Goal: Task Accomplishment & Management: Manage account settings

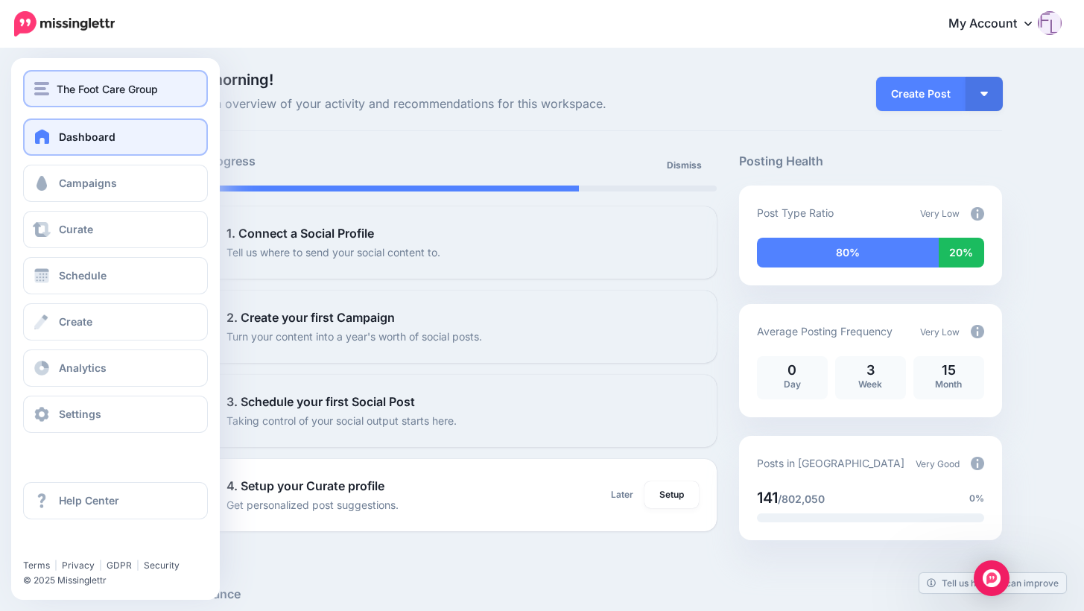
click at [149, 91] on span "The Foot Care Group" at bounding box center [107, 88] width 101 height 17
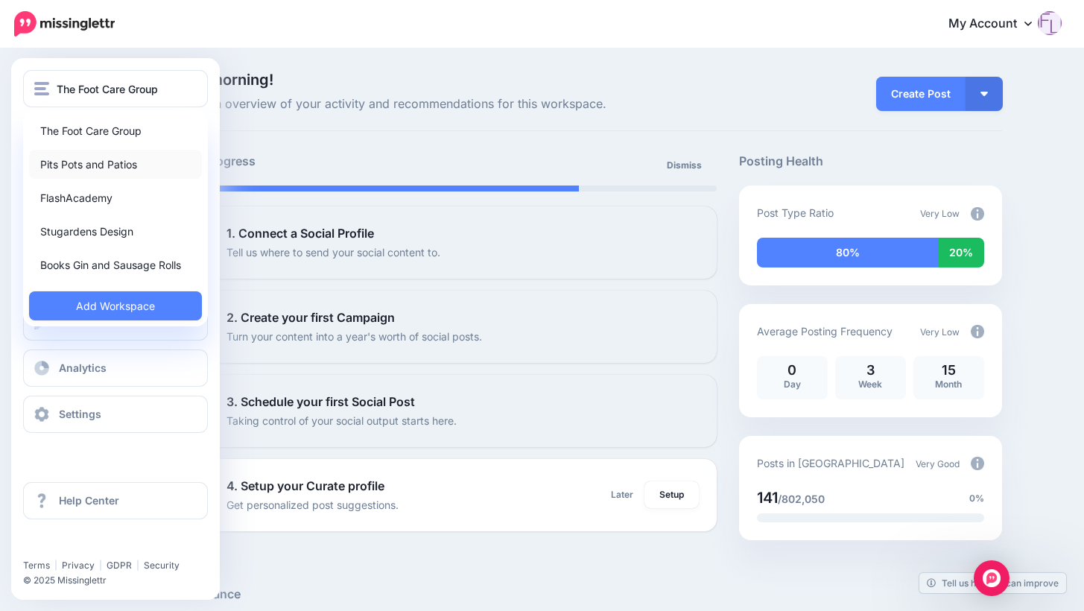
click at [107, 163] on link "Pits Pots and Patios" at bounding box center [115, 164] width 173 height 29
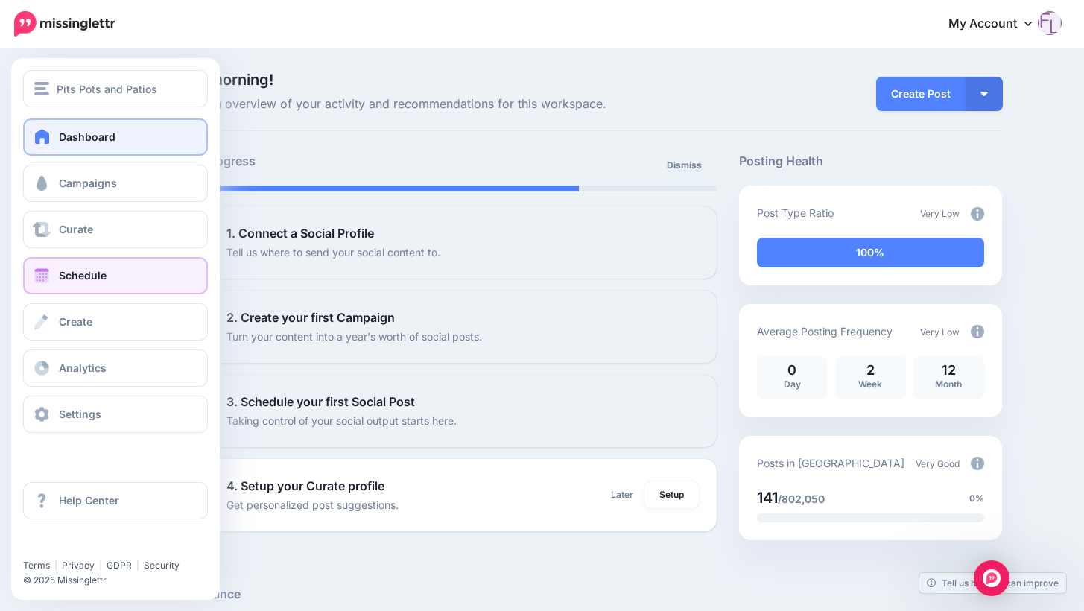
click at [96, 277] on span "Schedule" at bounding box center [83, 275] width 48 height 13
